Goal: Information Seeking & Learning: Understand process/instructions

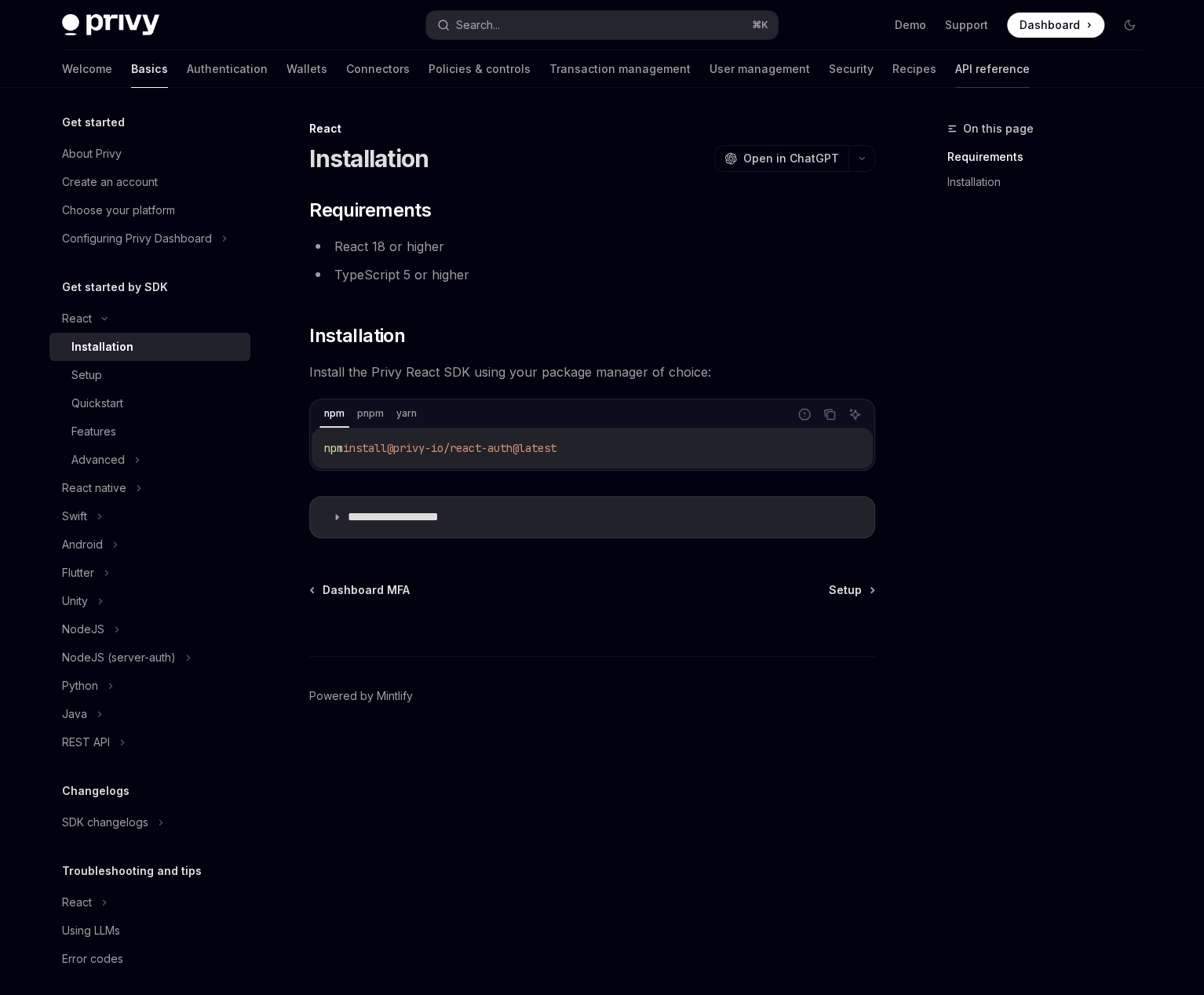
click at [955, 69] on link "API reference" at bounding box center [992, 69] width 74 height 38
type textarea "*"
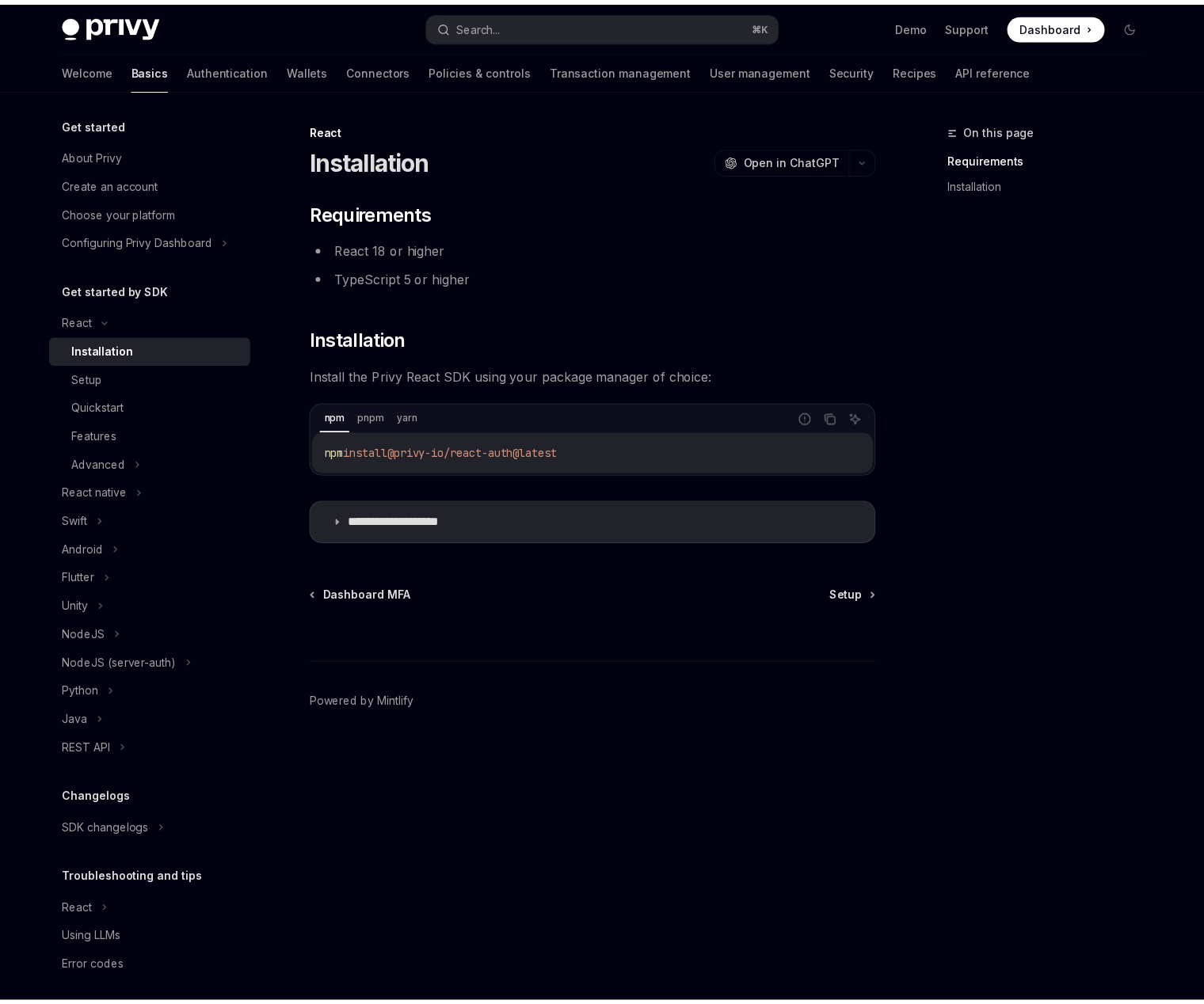
scroll to position [9, 0]
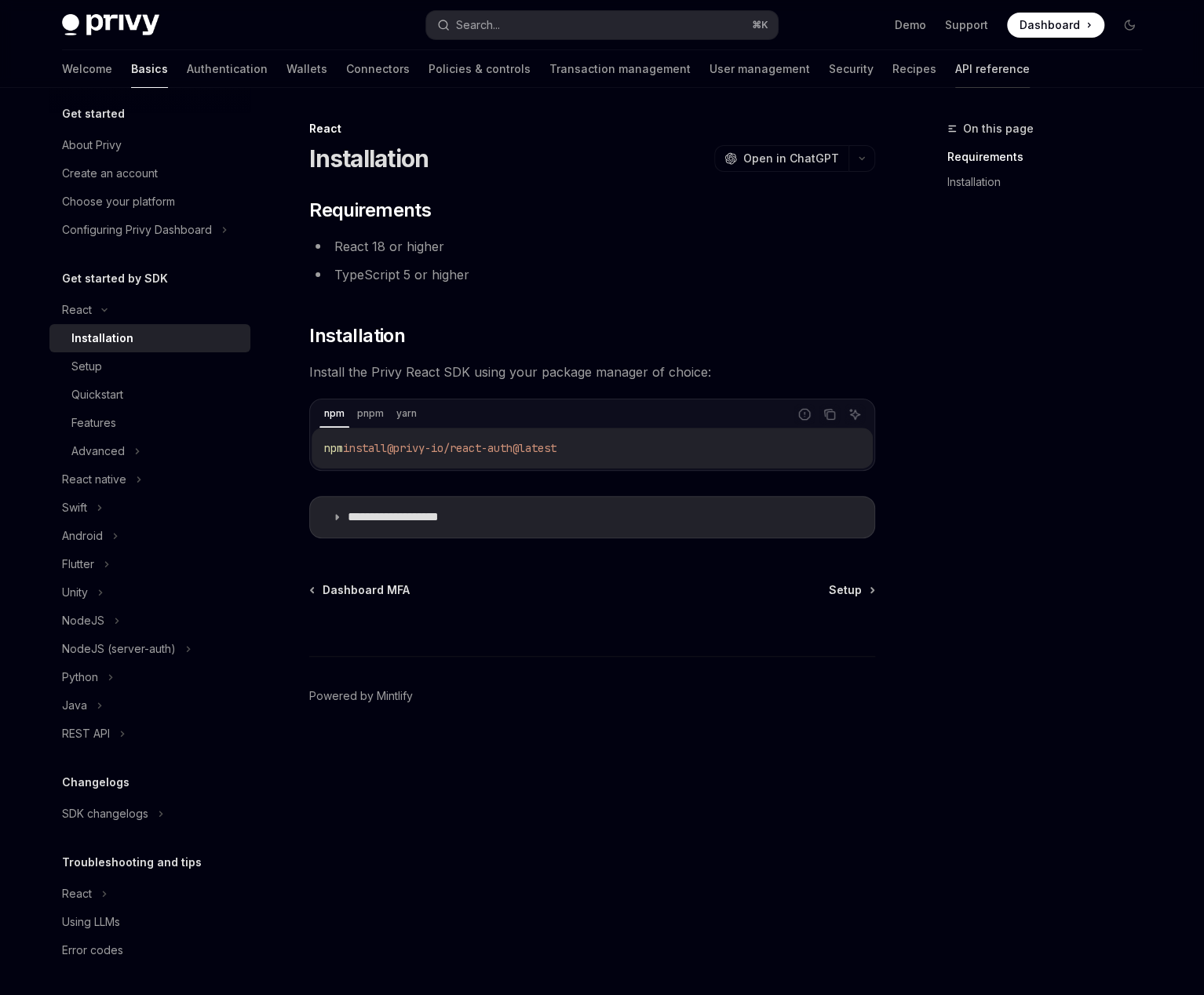
click at [955, 78] on link "API reference" at bounding box center [992, 69] width 74 height 38
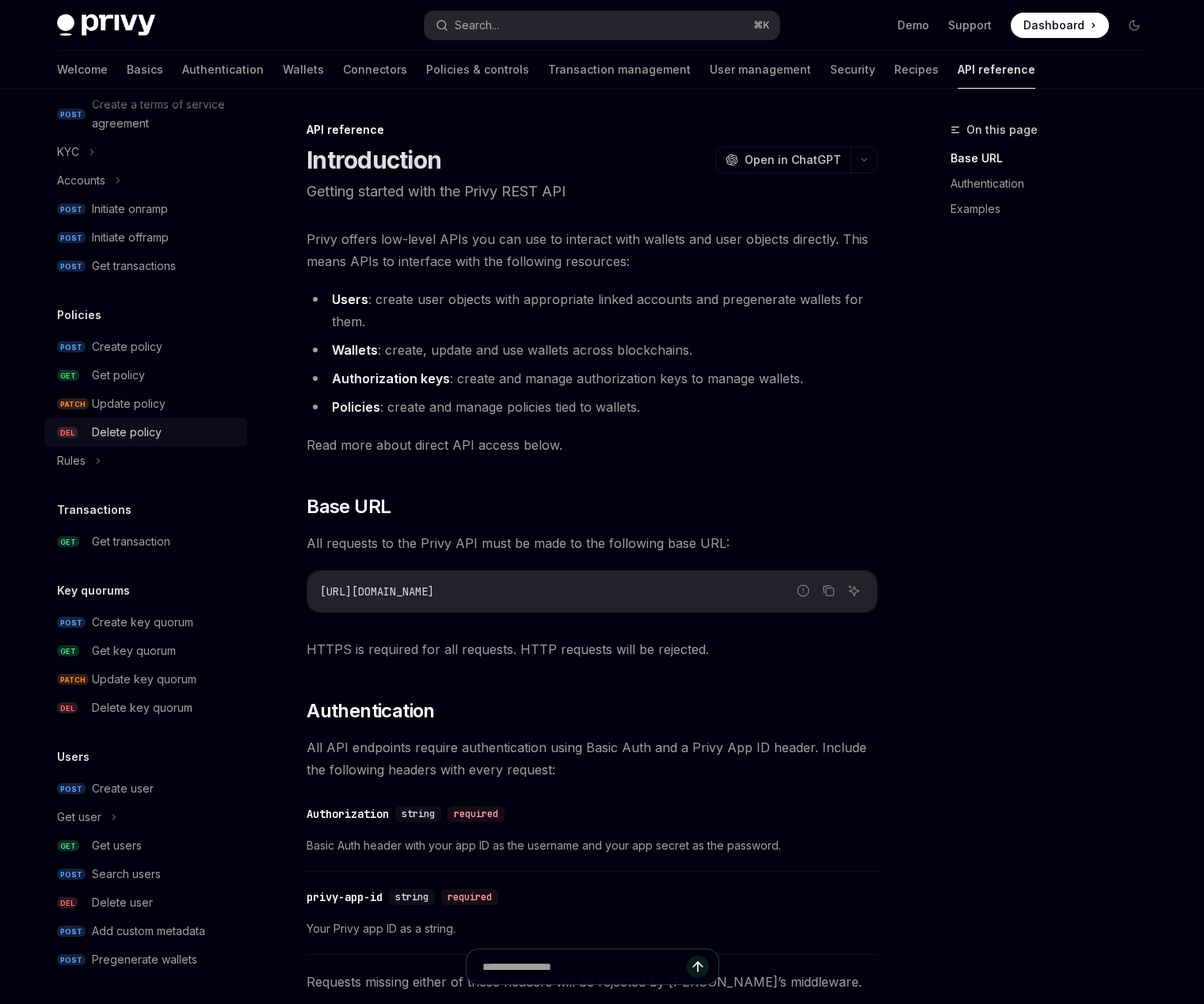
scroll to position [659, 0]
click at [132, 844] on div "Get users" at bounding box center [117, 845] width 50 height 19
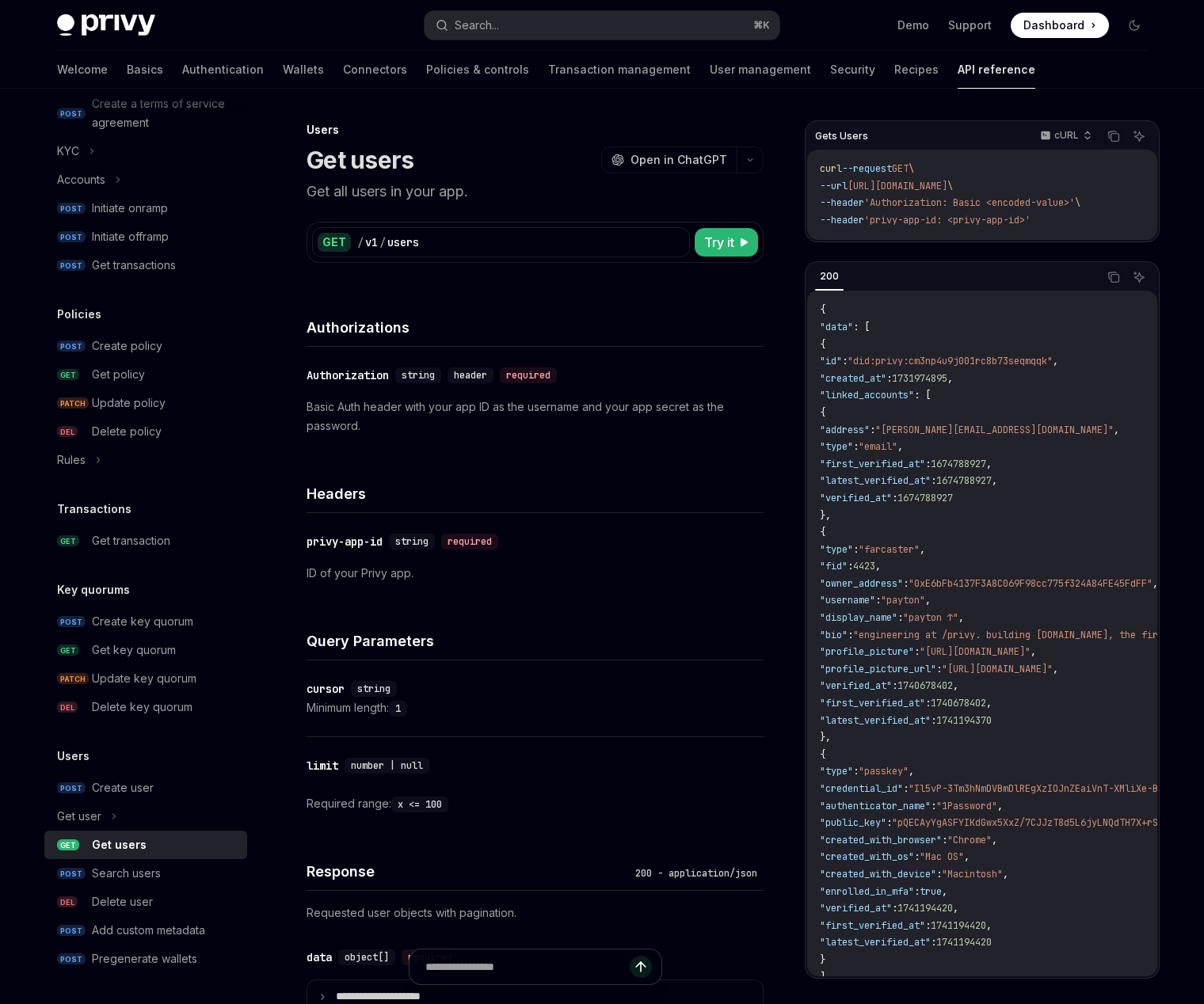
click at [673, 439] on div "​ Authorization string header required Basic Auth header with your app ID as th…" at bounding box center [535, 400] width 457 height 107
click at [918, 455] on code "{ "data" : [ { "id" : "did:privy:cm3np4u9j001rc8b73seqmqqk" , "created_at" : 17…" at bounding box center [1211, 747] width 783 height 889
click at [131, 839] on div "Get users" at bounding box center [119, 845] width 55 height 19
click at [139, 871] on div "Search users" at bounding box center [126, 874] width 69 height 19
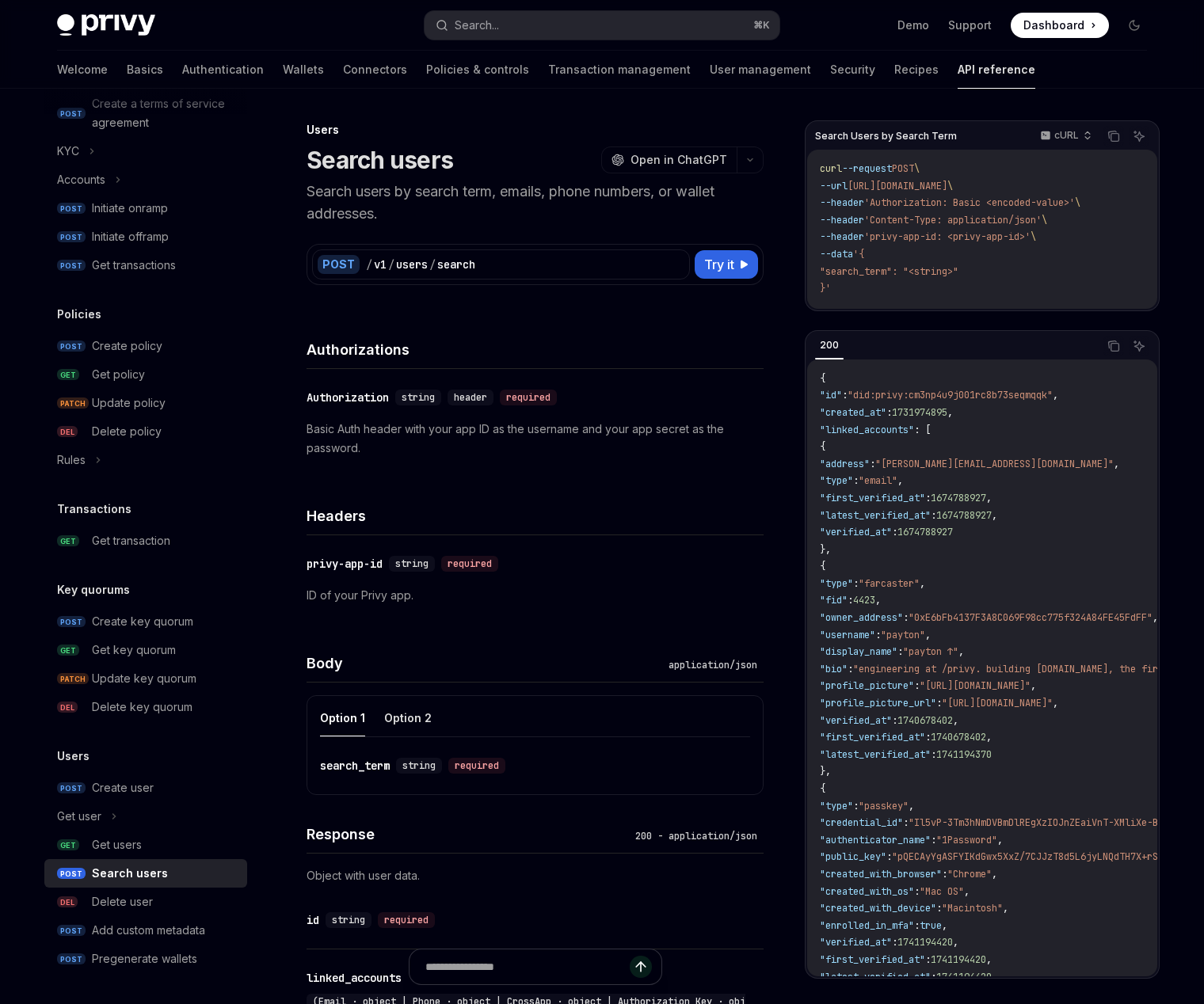
type textarea "*"
click at [1024, 572] on code "{ "id" : "did:privy:cm3np4u9j001rc8b73seqmqqk" , "created_at" : 1731974895 , "l…" at bounding box center [1211, 772] width 783 height 804
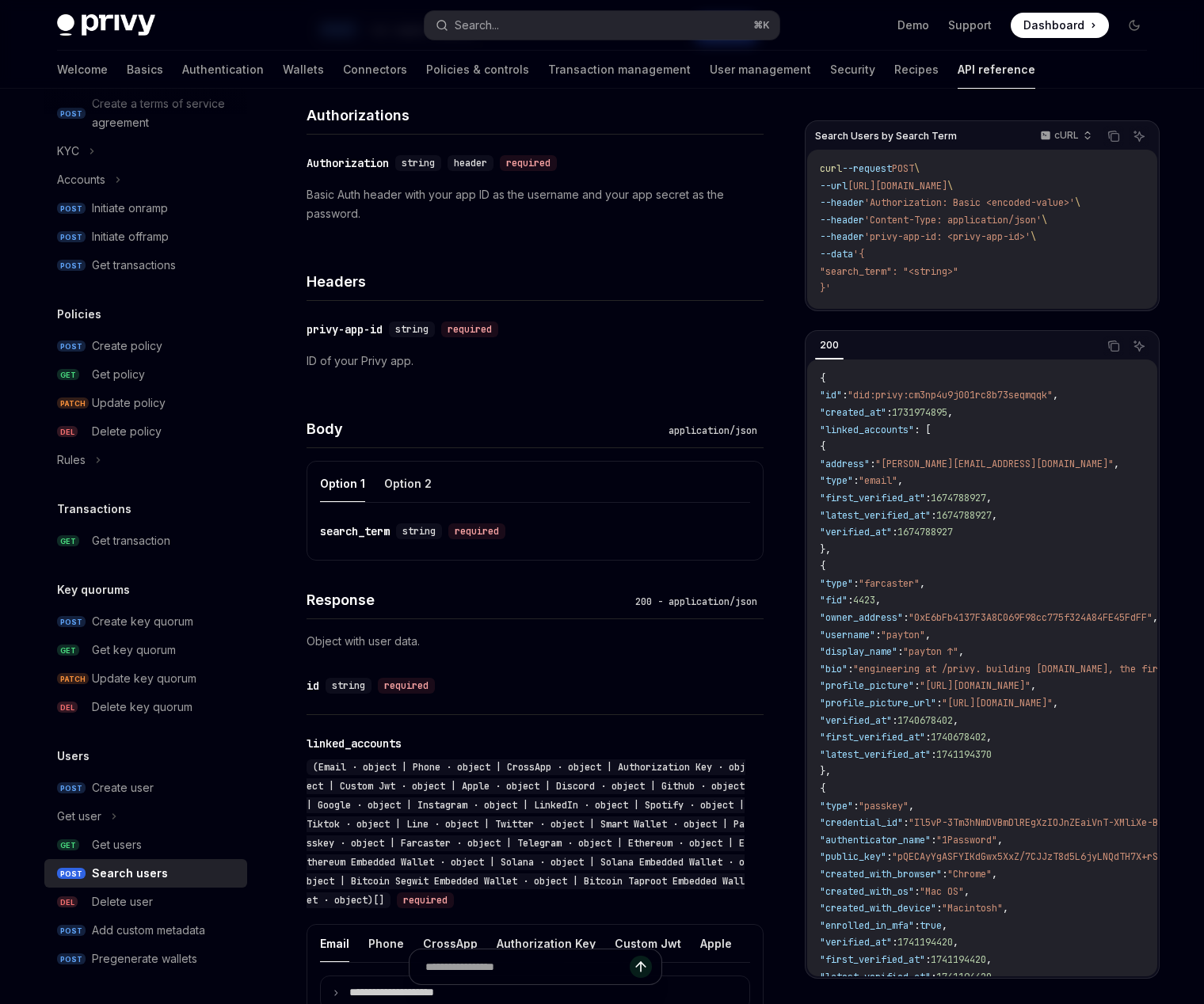
click at [947, 533] on span "1674788927" at bounding box center [925, 533] width 56 height 13
click at [957, 562] on code "{ "id" : "did:privy:cm3np4u9j001rc8b73seqmqqk" , "created_at" : 1731974895 , "l…" at bounding box center [1211, 772] width 783 height 804
click at [533, 684] on div "​ id string required" at bounding box center [527, 686] width 441 height 19
click at [554, 676] on div "​ id string required" at bounding box center [527, 686] width 441 height 19
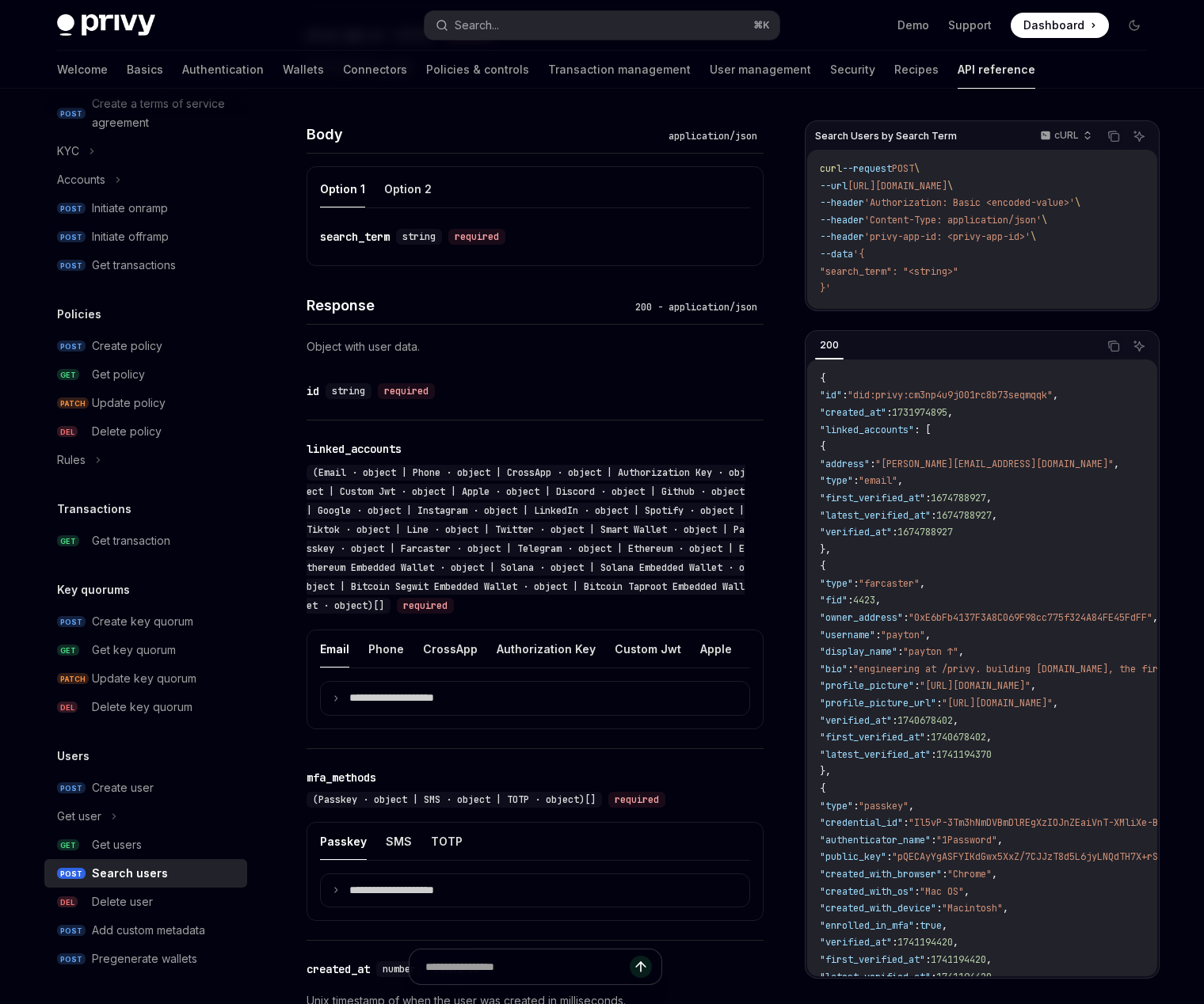
scroll to position [521, 0]
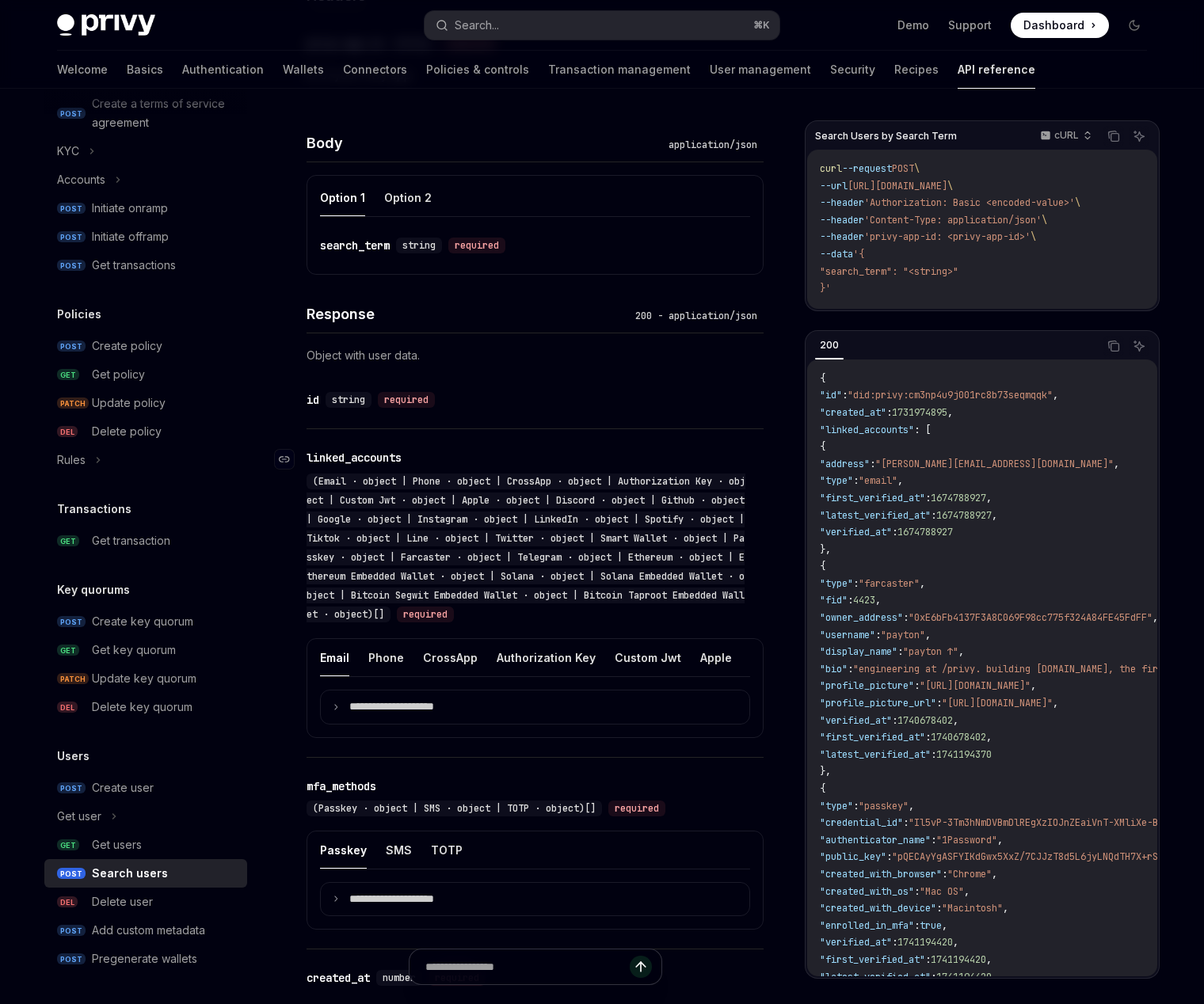
click at [410, 595] on span "(Email · object | Phone · object | CrossApp · object | Authorization Key · obje…" at bounding box center [526, 548] width 439 height 146
click at [605, 490] on div "(Email · object | Phone · object | CrossApp · object | Authorization Key · obje…" at bounding box center [526, 548] width 439 height 149
click at [525, 543] on div "(Email · object | Phone · object | CrossApp · object | Authorization Key · obje…" at bounding box center [526, 548] width 439 height 149
click at [528, 540] on span "(Email · object | Phone · object | CrossApp · object | Authorization Key · obje…" at bounding box center [526, 548] width 439 height 146
